Goal: Information Seeking & Learning: Learn about a topic

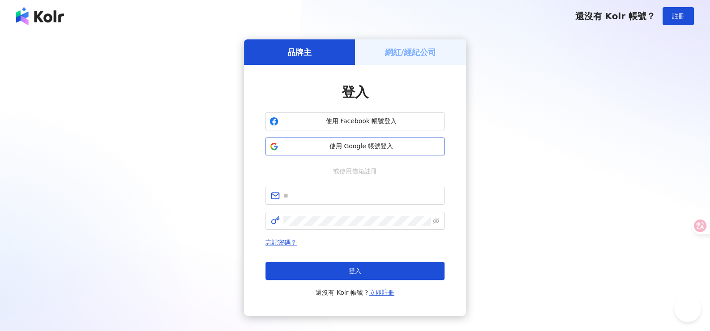
click at [380, 147] on span "使用 Google 帳號登入" at bounding box center [361, 146] width 158 height 9
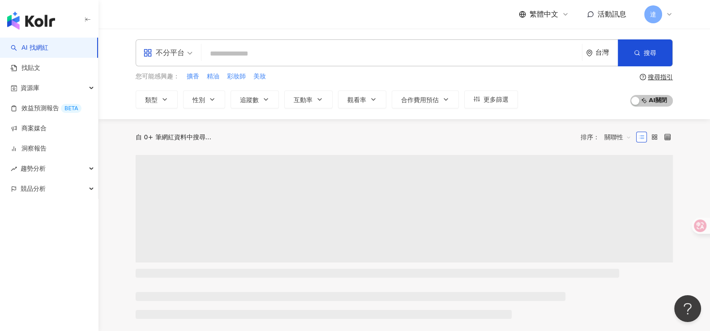
click at [240, 54] on input "search" at bounding box center [391, 53] width 373 height 17
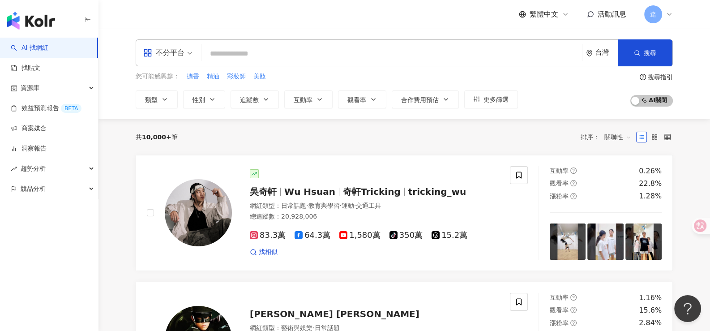
click at [240, 54] on input "search" at bounding box center [391, 53] width 373 height 17
drag, startPoint x: 336, startPoint y: 59, endPoint x: 325, endPoint y: 53, distance: 11.8
click at [325, 53] on input "search" at bounding box center [391, 53] width 373 height 17
paste input "********"
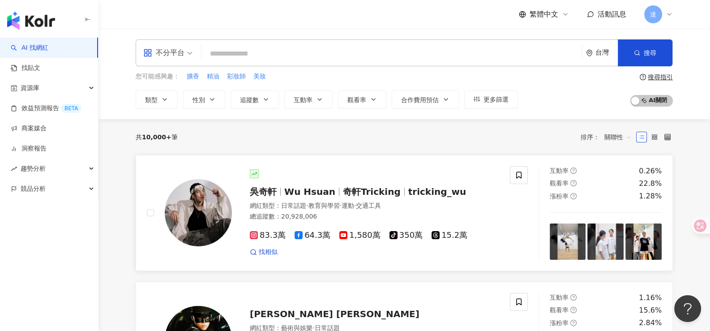
type input "********"
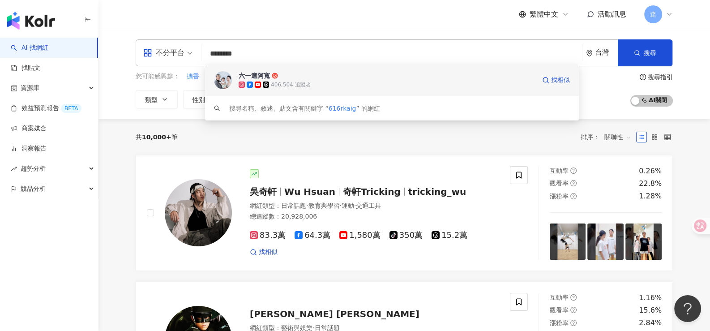
click at [247, 79] on div "六一遛阿寬" at bounding box center [254, 75] width 31 height 9
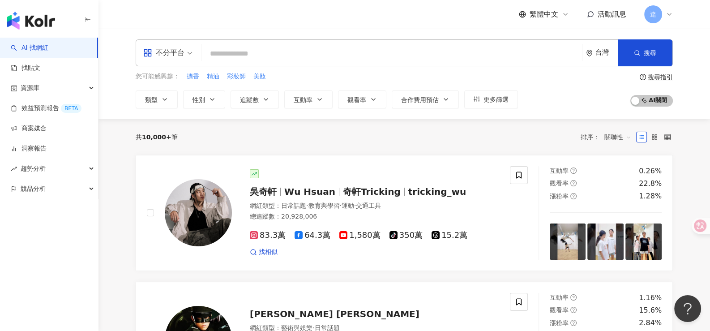
drag, startPoint x: 278, startPoint y: 54, endPoint x: 267, endPoint y: 55, distance: 10.4
click at [267, 55] on input "search" at bounding box center [391, 53] width 373 height 17
paste input "**********"
type input "**********"
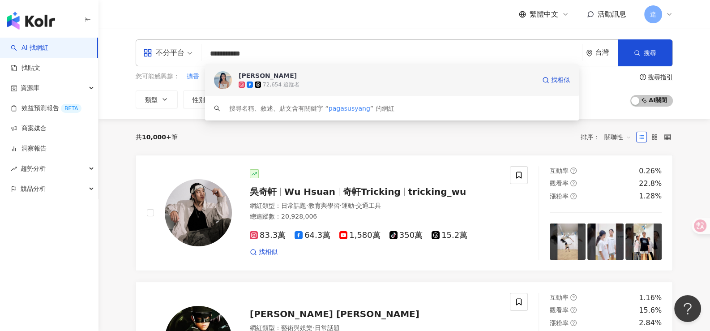
click at [246, 75] on div "[PERSON_NAME]" at bounding box center [268, 75] width 58 height 9
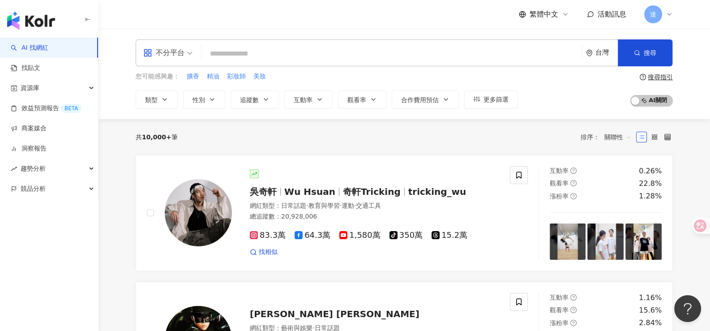
click at [345, 54] on input "search" at bounding box center [391, 53] width 373 height 17
paste input "*******"
type input "*******"
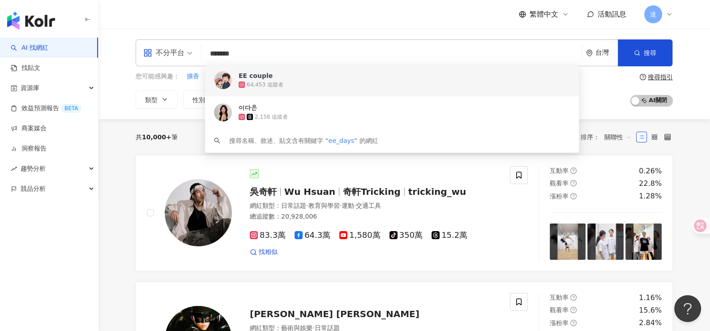
click at [248, 76] on div "EE couple" at bounding box center [256, 75] width 34 height 9
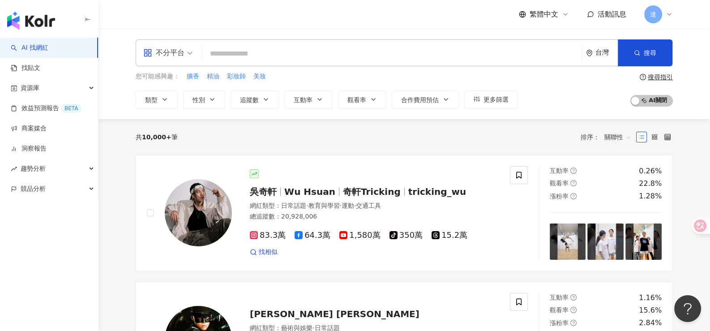
click at [250, 53] on input "search" at bounding box center [391, 53] width 373 height 17
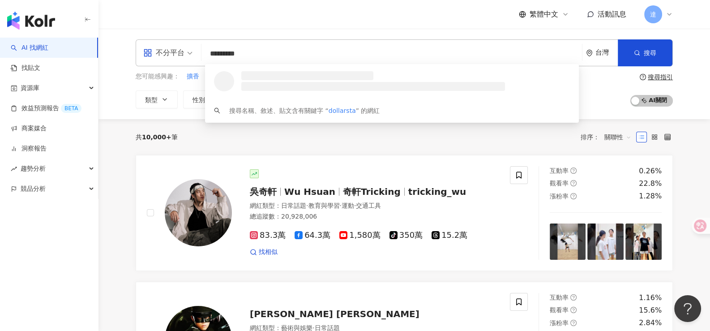
type input "**********"
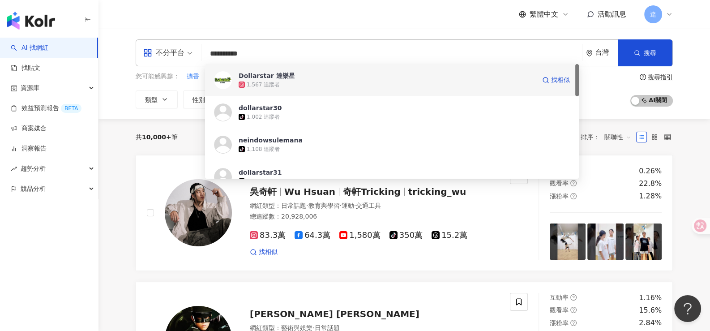
click at [254, 75] on div "Dollarstar 達樂星" at bounding box center [267, 75] width 56 height 9
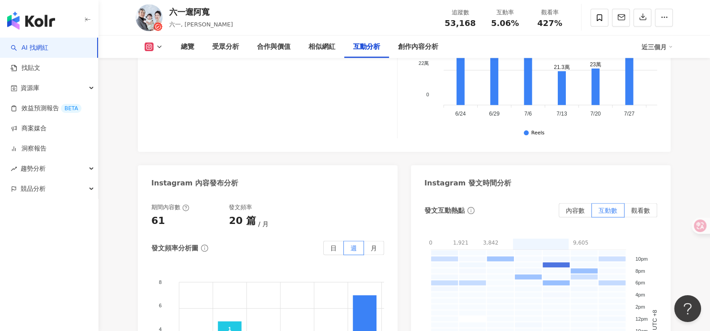
scroll to position [2328, 0]
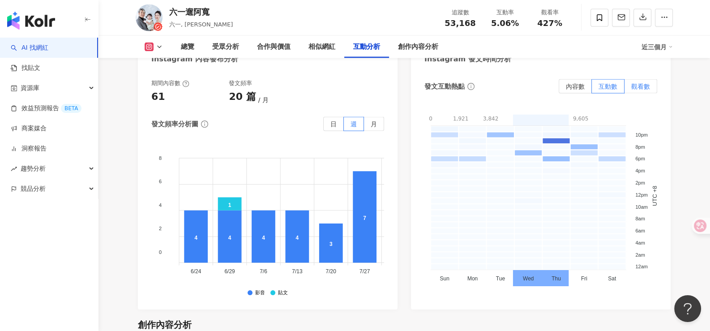
click at [633, 83] on span "觀看數" at bounding box center [640, 86] width 19 height 7
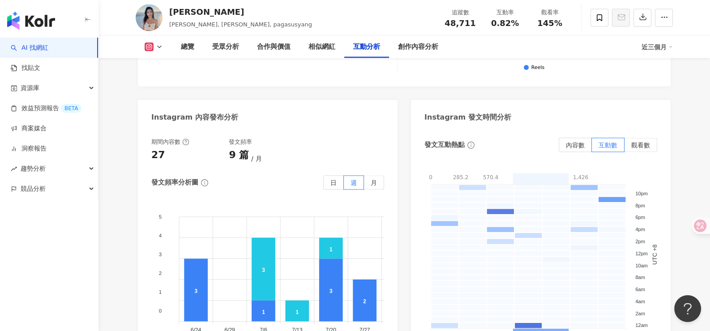
scroll to position [2328, 0]
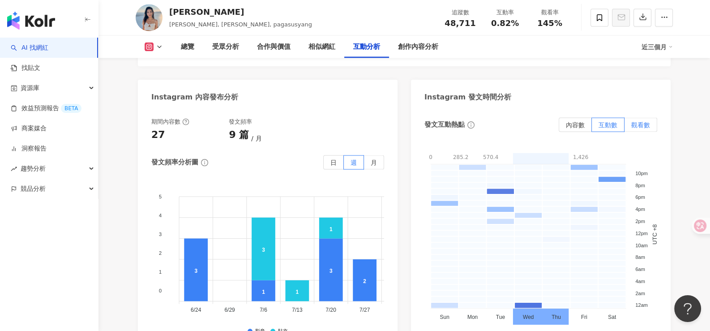
click at [648, 121] on span "觀看數" at bounding box center [640, 124] width 19 height 7
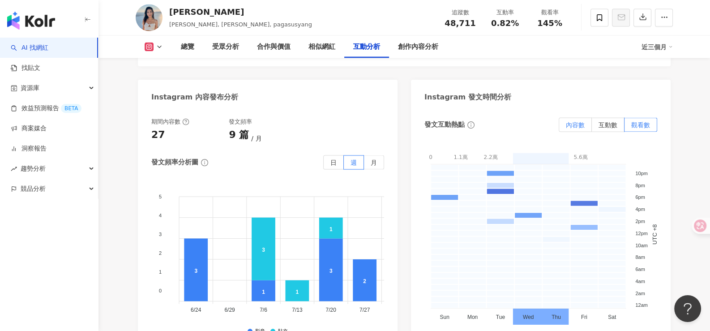
click at [570, 121] on span "內容數" at bounding box center [575, 124] width 19 height 7
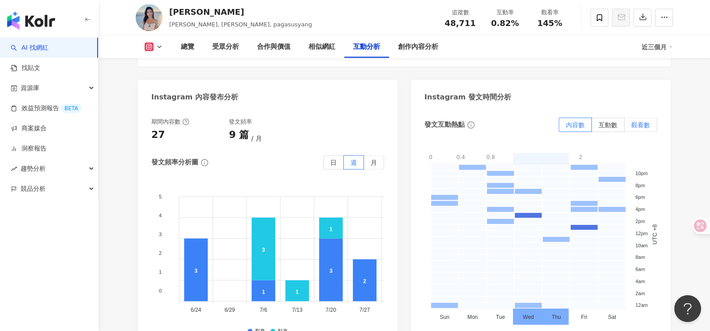
click at [649, 121] on span "觀看數" at bounding box center [640, 124] width 19 height 7
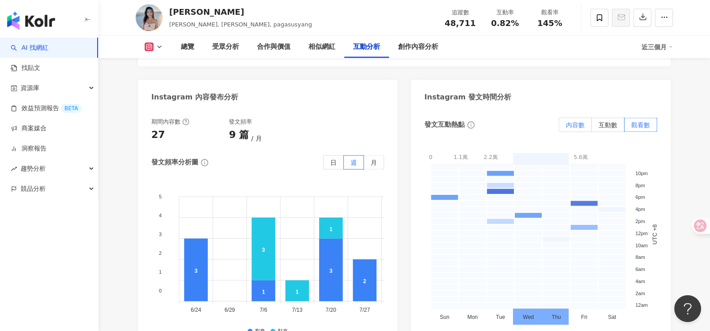
click at [575, 121] on span "內容數" at bounding box center [575, 124] width 19 height 7
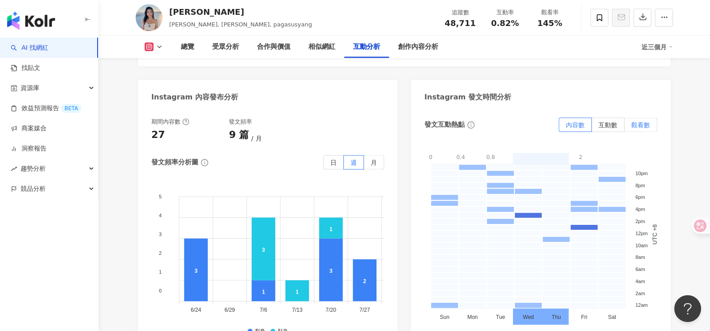
click at [642, 121] on span "觀看數" at bounding box center [640, 124] width 19 height 7
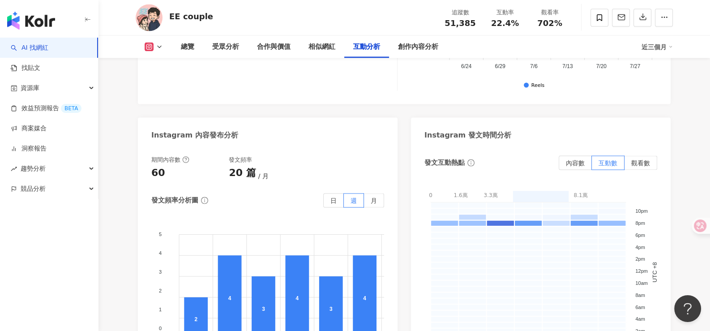
scroll to position [2149, 0]
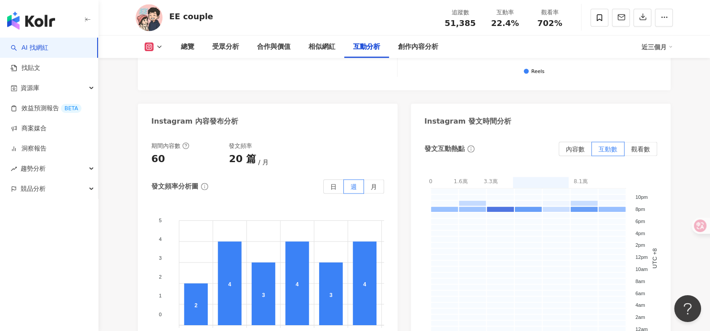
click at [658, 133] on div "發文互動熱點 內容數 互動數 觀看數 0 1.6萬 3.3萬 4.9萬 6.5萬 8.1萬 0 - 16277.8 16277.8 - 32555.6 325…" at bounding box center [541, 252] width 260 height 239
click at [650, 142] on label "觀看數" at bounding box center [640, 149] width 33 height 14
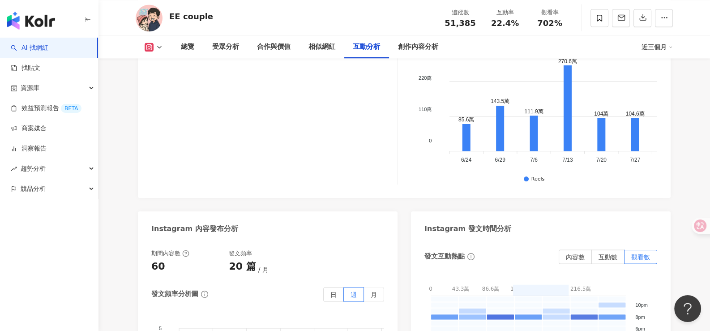
scroll to position [1880, 0]
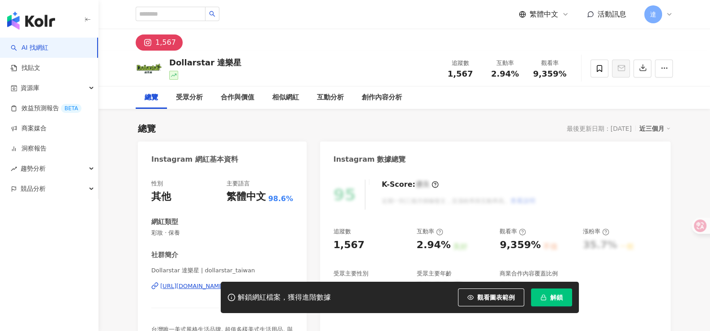
click at [547, 300] on button "解鎖" at bounding box center [551, 297] width 41 height 18
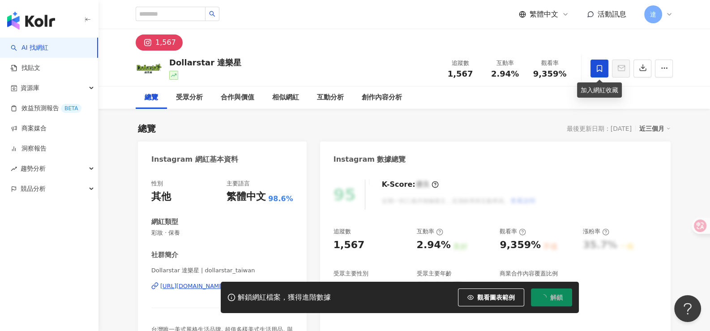
click at [600, 69] on icon at bounding box center [599, 68] width 8 height 8
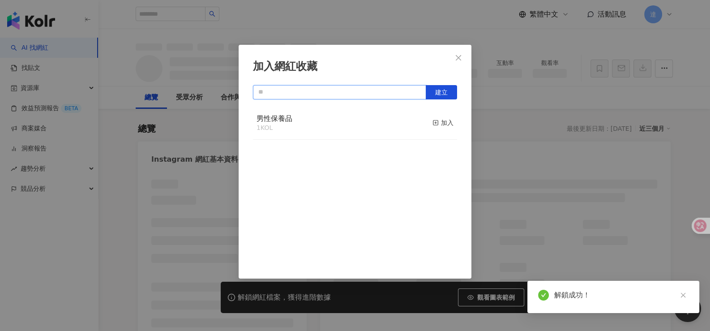
click at [335, 96] on input "text" at bounding box center [339, 92] width 173 height 14
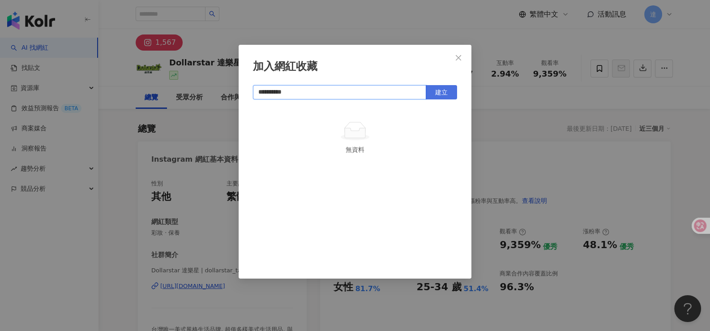
click at [445, 89] on span "建立" at bounding box center [441, 92] width 13 height 7
type input "**********"
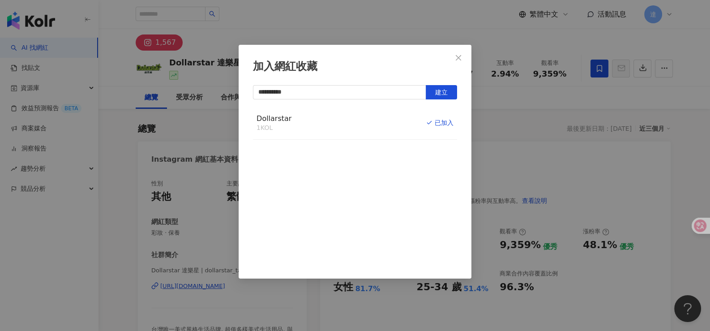
click at [460, 56] on icon "close" at bounding box center [458, 57] width 7 height 7
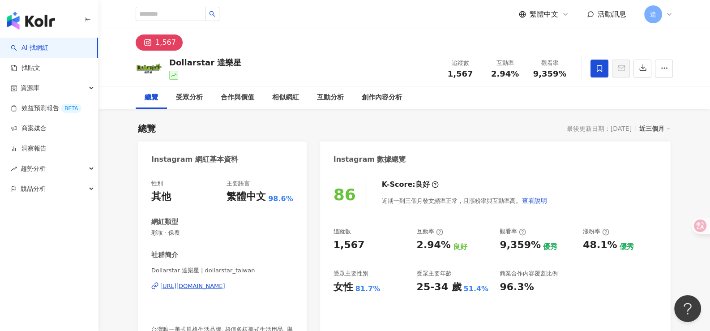
click at [684, 148] on div "**********" at bounding box center [355, 165] width 710 height 331
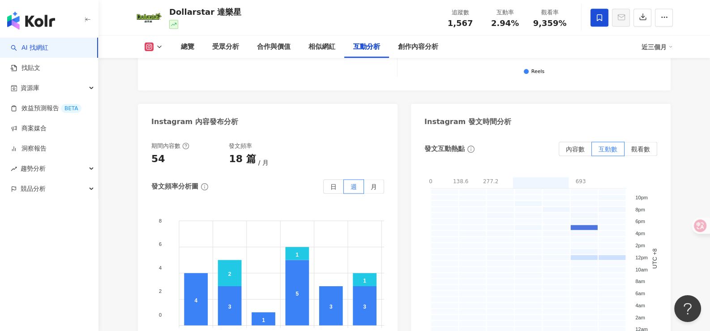
scroll to position [2193, 0]
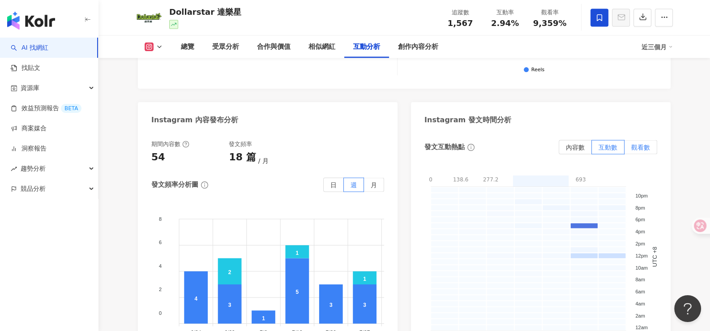
click at [644, 147] on span "觀看數" at bounding box center [640, 147] width 19 height 7
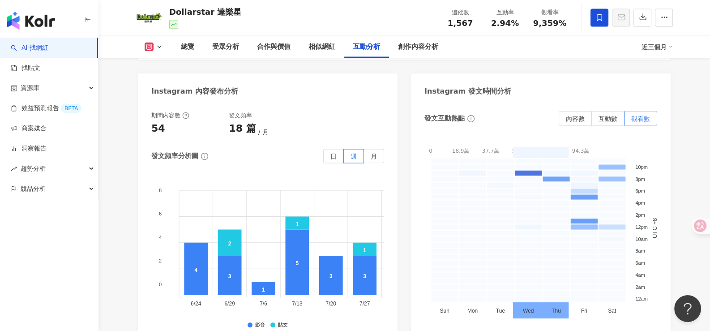
scroll to position [2238, 0]
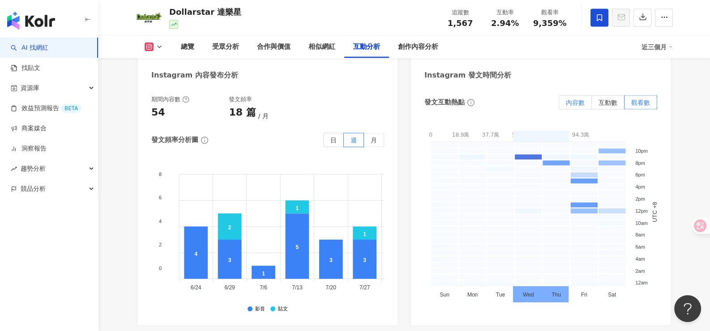
click at [585, 105] on label "內容數" at bounding box center [575, 102] width 33 height 14
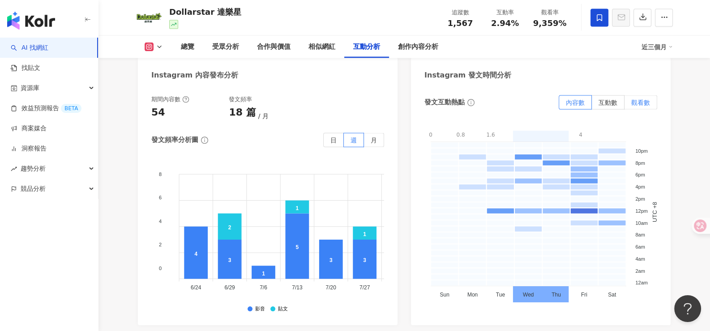
click at [636, 104] on span "觀看數" at bounding box center [640, 102] width 19 height 7
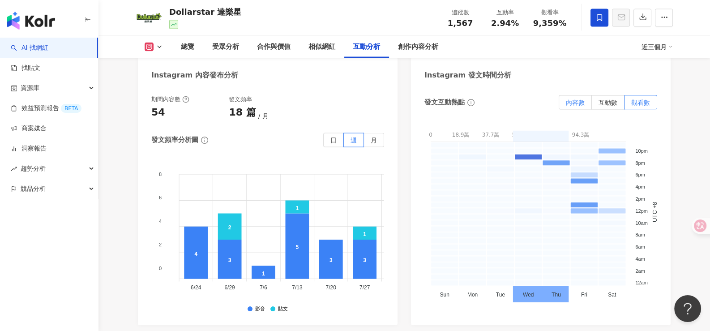
click at [579, 102] on span "內容數" at bounding box center [575, 102] width 19 height 7
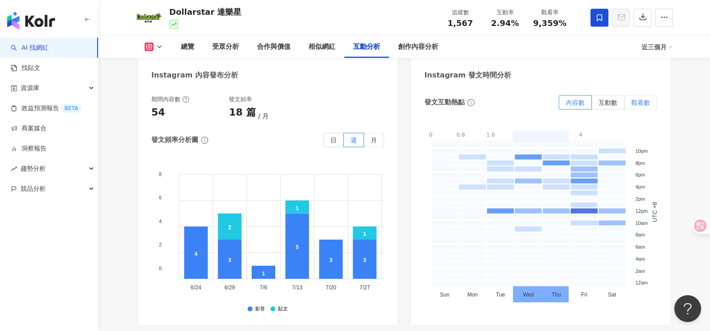
click at [645, 105] on span "觀看數" at bounding box center [640, 102] width 19 height 7
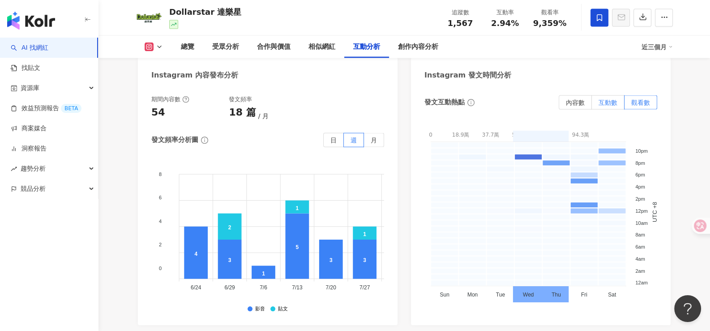
click at [604, 103] on span "互動數" at bounding box center [607, 102] width 19 height 7
click at [581, 100] on span "內容數" at bounding box center [575, 102] width 19 height 7
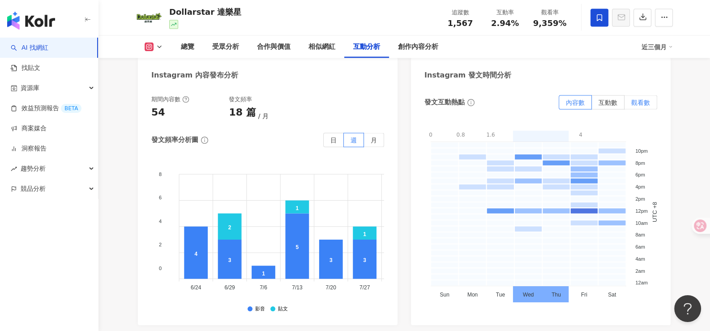
click at [649, 100] on span "觀看數" at bounding box center [640, 102] width 19 height 7
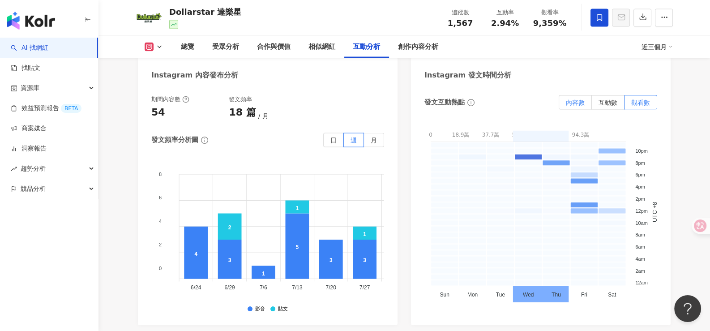
click at [564, 107] on label "內容數" at bounding box center [575, 102] width 33 height 14
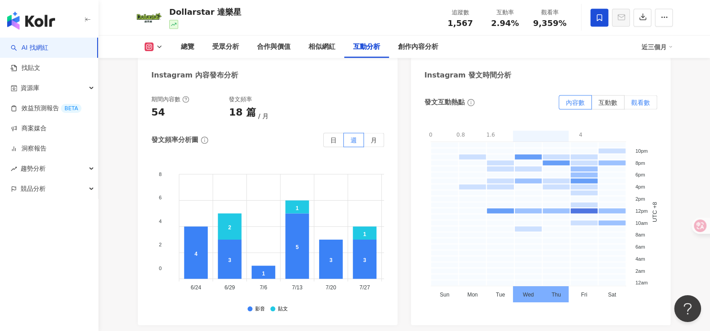
click at [637, 104] on span "觀看數" at bounding box center [640, 102] width 19 height 7
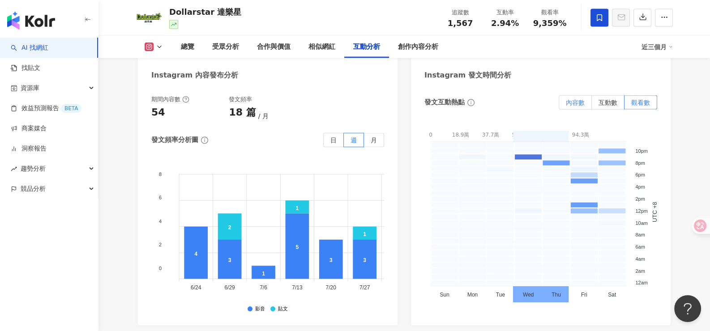
click at [582, 103] on span "內容數" at bounding box center [575, 102] width 19 height 7
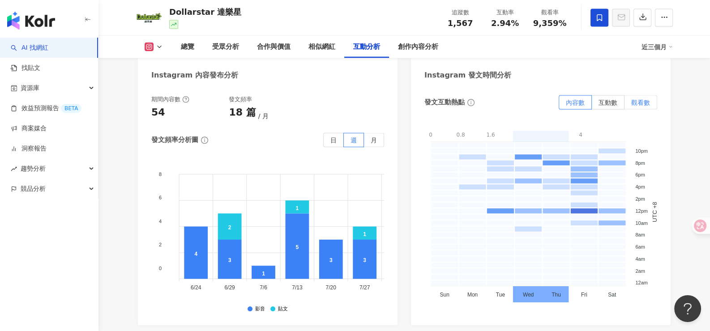
click at [637, 101] on span "觀看數" at bounding box center [640, 102] width 19 height 7
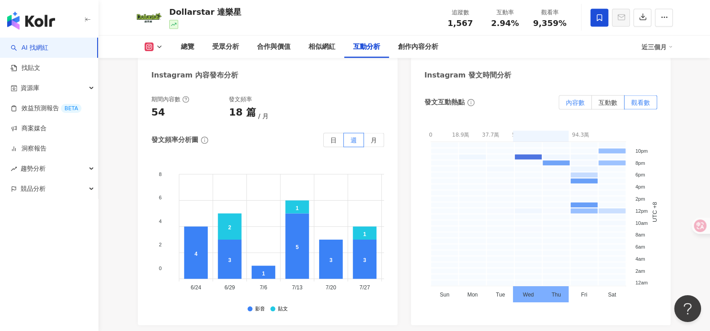
click at [581, 105] on span "內容數" at bounding box center [575, 102] width 19 height 7
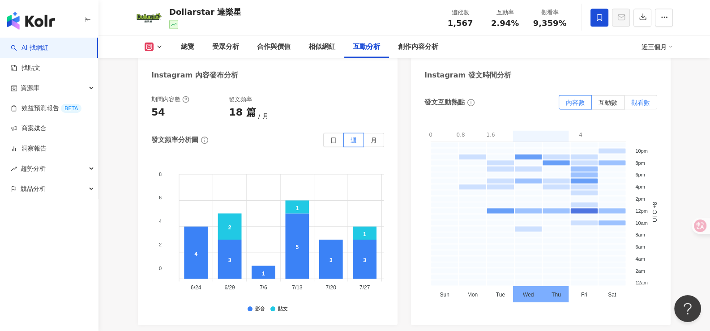
click at [640, 102] on span "觀看數" at bounding box center [640, 102] width 19 height 7
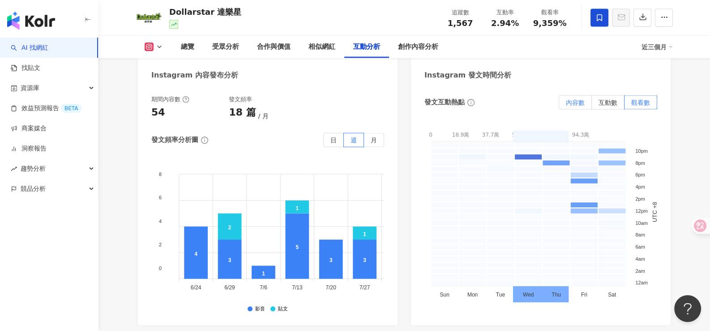
click at [583, 100] on span "內容數" at bounding box center [575, 102] width 19 height 7
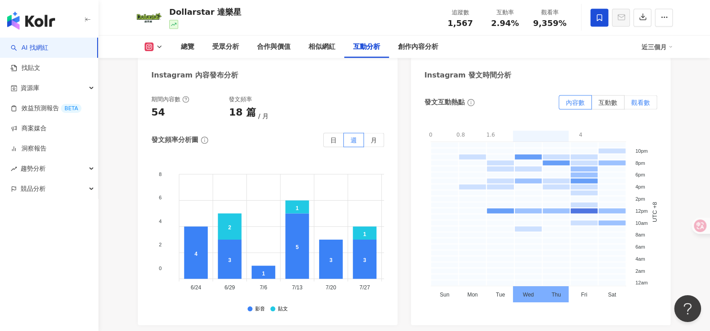
click at [644, 100] on span "觀看數" at bounding box center [640, 102] width 19 height 7
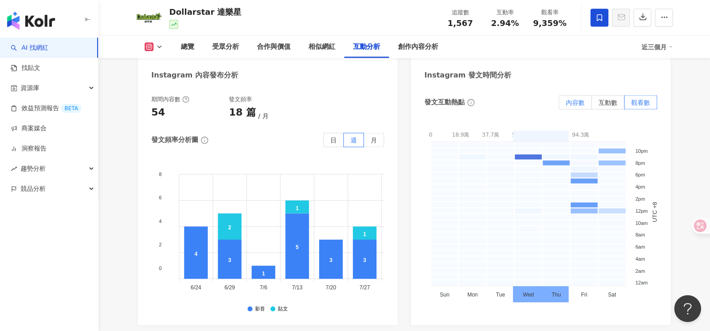
click at [577, 103] on span "內容數" at bounding box center [575, 102] width 19 height 7
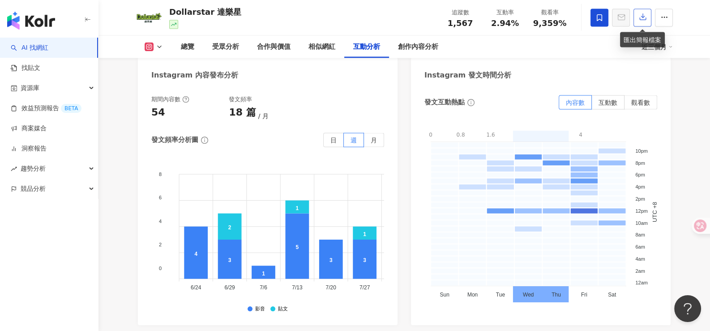
click at [645, 17] on icon "button" at bounding box center [643, 17] width 8 height 8
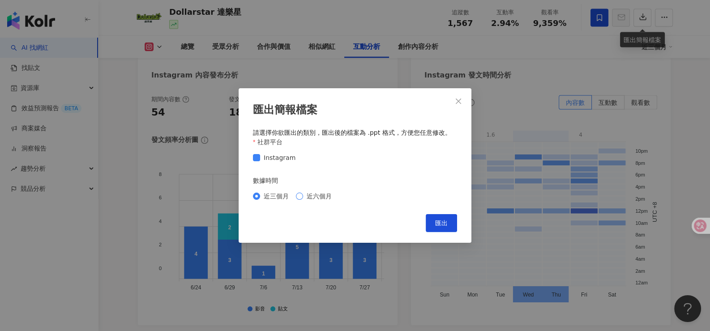
click at [303, 198] on span "近六個月" at bounding box center [319, 196] width 32 height 10
click at [441, 224] on span "匯出" at bounding box center [441, 222] width 13 height 7
click at [459, 98] on icon "close" at bounding box center [458, 101] width 7 height 7
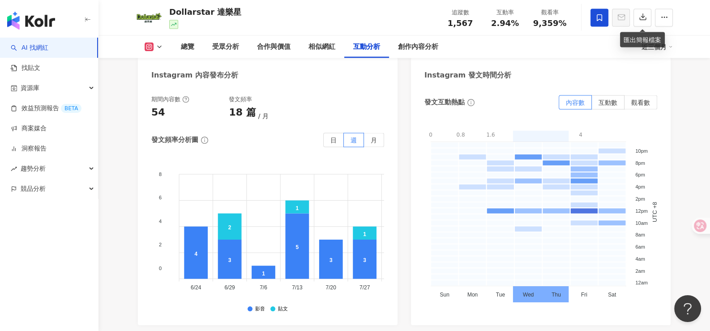
scroll to position [2238, 0]
